Goal: Task Accomplishment & Management: Use online tool/utility

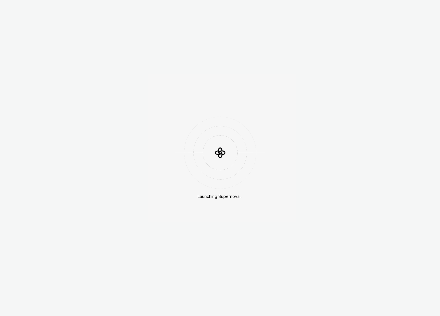
click at [295, 157] on div "Launching Supernova..." at bounding box center [220, 158] width 440 height 316
click at [216, 148] on icon at bounding box center [220, 152] width 17 height 17
click at [220, 154] on icon at bounding box center [220, 152] width 17 height 17
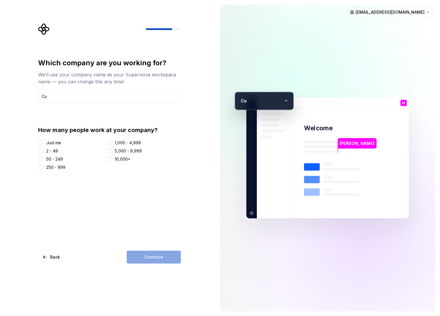
type input "Cub"
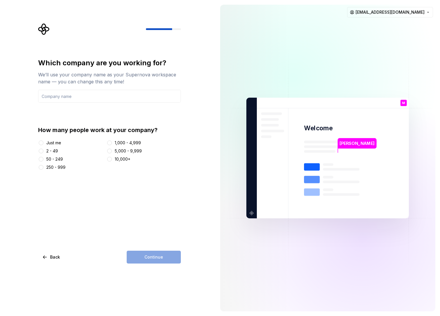
click at [56, 143] on div "Just me" at bounding box center [53, 143] width 15 height 6
click at [43, 143] on button "Just me" at bounding box center [41, 142] width 5 height 5
click at [51, 149] on div "2 - 49" at bounding box center [52, 151] width 12 height 6
click at [43, 149] on button "2 - 49" at bounding box center [41, 151] width 5 height 5
click at [67, 96] on input "text" at bounding box center [109, 96] width 143 height 13
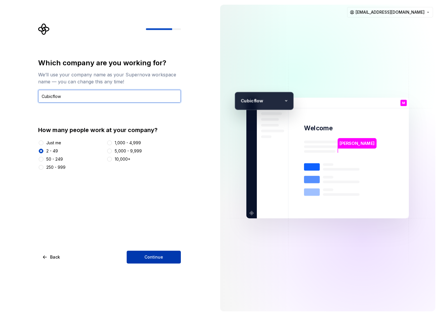
type input "Cubicflow"
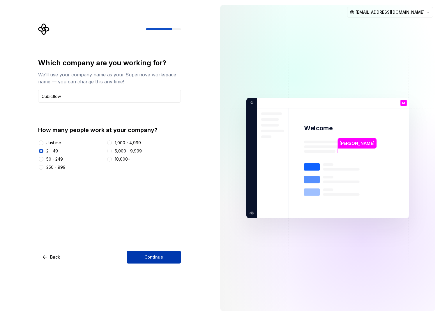
click at [166, 258] on button "Continue" at bounding box center [154, 257] width 54 height 13
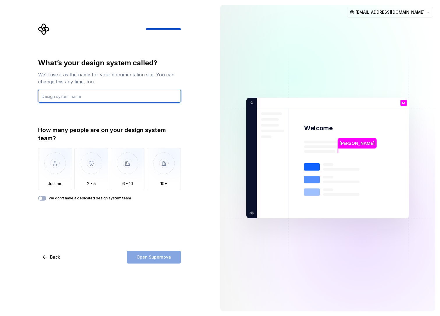
click at [85, 94] on input "text" at bounding box center [109, 96] width 143 height 13
click at [119, 99] on input "text" at bounding box center [109, 96] width 143 height 13
click at [415, 73] on img at bounding box center [328, 157] width 236 height 275
click at [129, 103] on div "What’s your design system called? We’ll use it as the name for your documentati…" at bounding box center [109, 129] width 143 height 142
click at [136, 94] on input "text" at bounding box center [109, 96] width 143 height 13
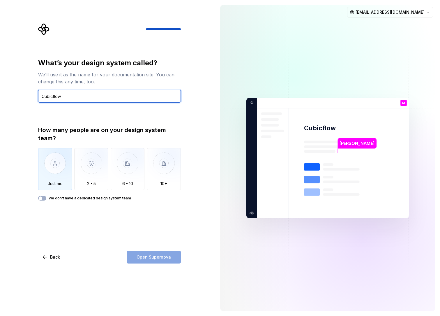
type input "Cubicflow"
click at [57, 165] on img "button" at bounding box center [55, 167] width 34 height 39
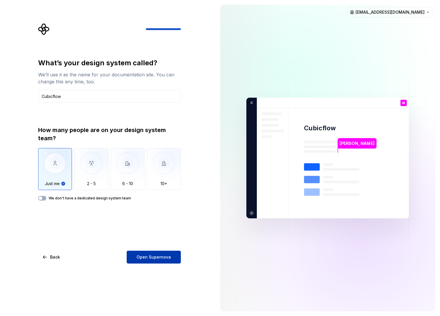
click at [173, 258] on button "Open Supernova" at bounding box center [154, 257] width 54 height 13
click at [83, 175] on img "button" at bounding box center [91, 167] width 34 height 39
click at [86, 167] on img "button" at bounding box center [91, 167] width 34 height 39
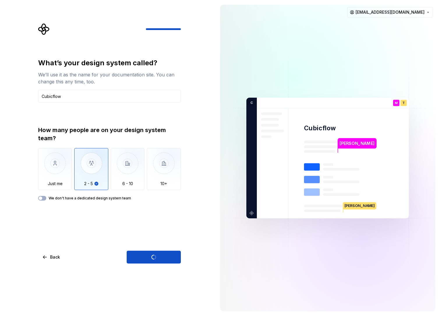
click at [147, 257] on div "Open Supernova" at bounding box center [154, 257] width 54 height 13
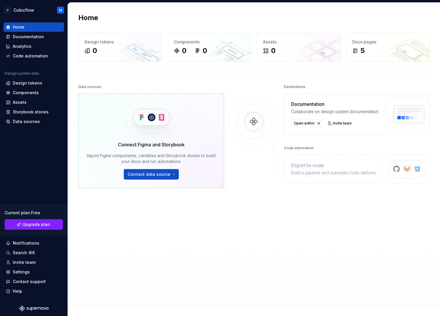
drag, startPoint x: 170, startPoint y: 262, endPoint x: 185, endPoint y: 258, distance: 15.5
click at [170, 262] on div "Data sources Connect Figma and Storybook Import Figma components, variables and…" at bounding box center [151, 177] width 146 height 189
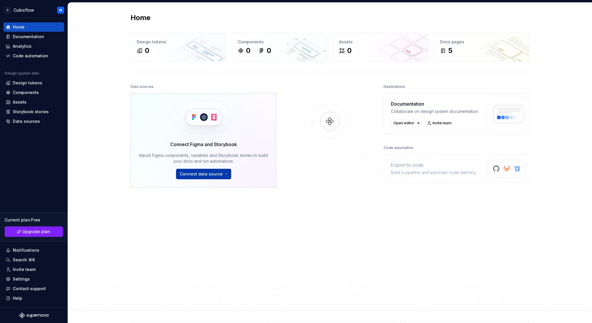
click at [224, 175] on html "C Cubicflow M Home Documentation Analytics Code automation Design system data D…" at bounding box center [296, 161] width 592 height 323
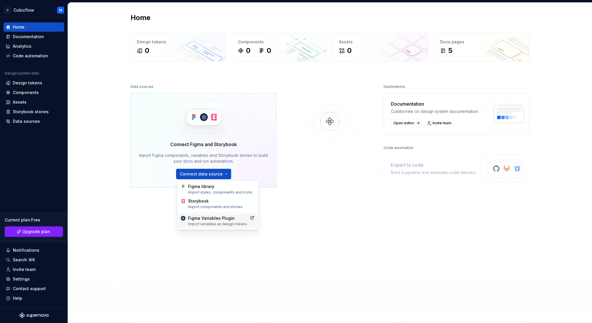
click at [227, 220] on div "Figma Variables Plugin Import variables as design tokens." at bounding box center [218, 221] width 60 height 11
